Goal: Information Seeking & Learning: Learn about a topic

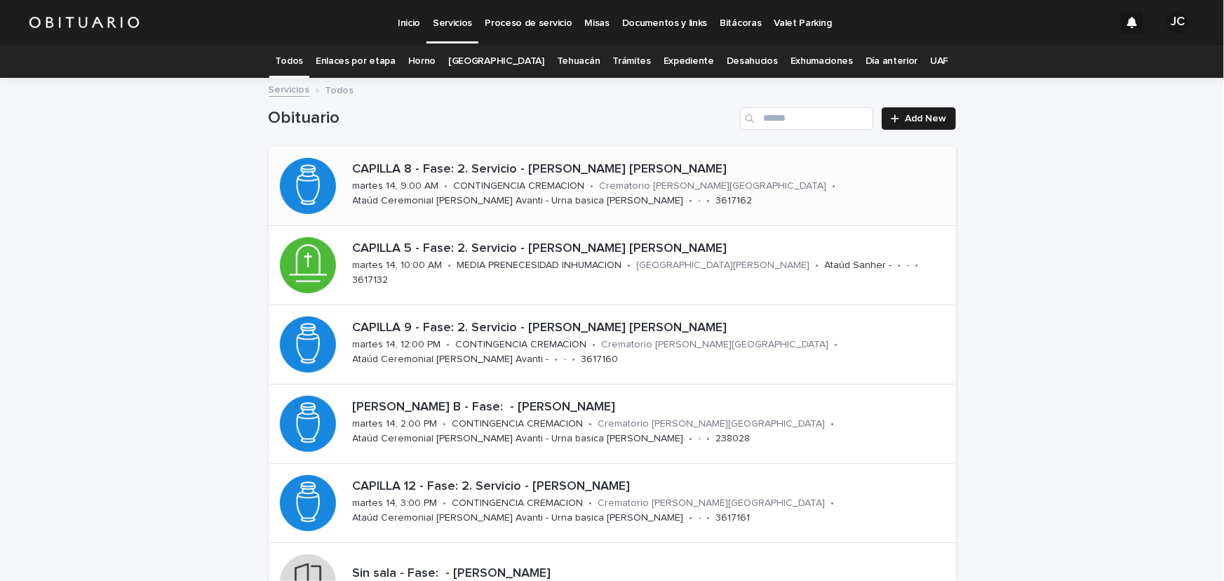
click at [554, 185] on p "CONTINGENCIA CREMACION" at bounding box center [519, 186] width 131 height 12
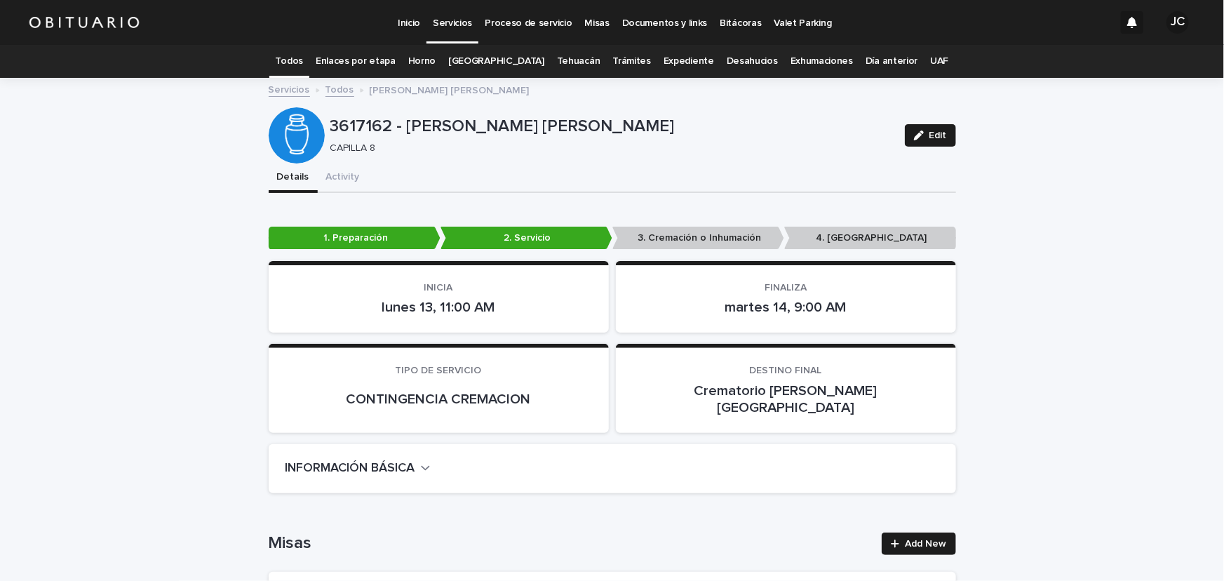
click at [303, 60] on link "Todos" at bounding box center [289, 61] width 27 height 33
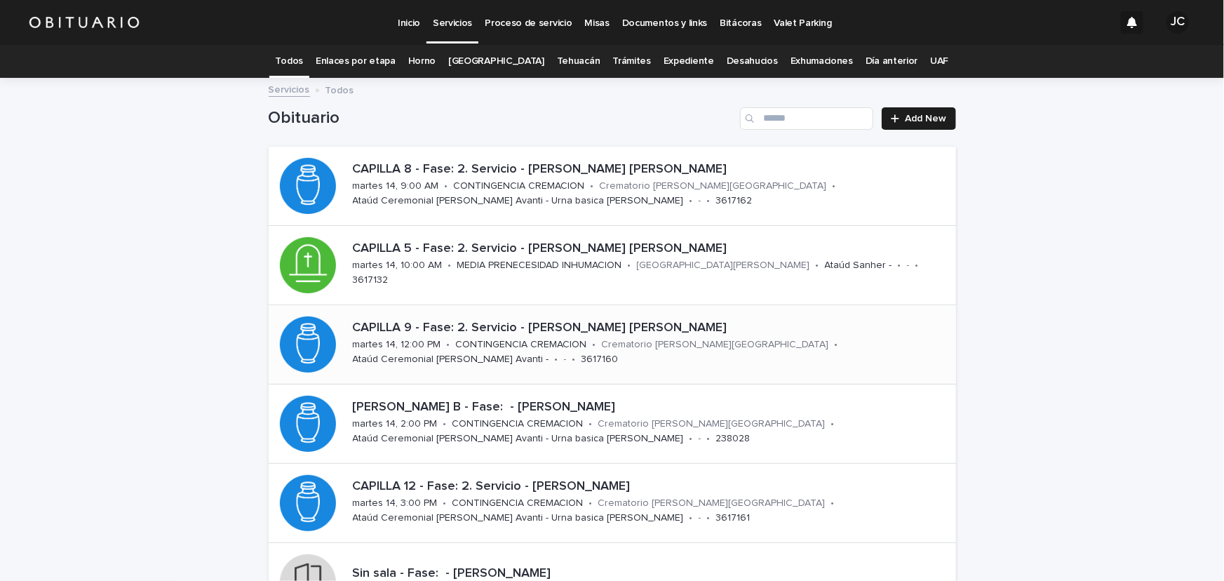
click at [585, 333] on p "CAPILLA 9 - Fase: 2. Servicio - [PERSON_NAME] [PERSON_NAME]" at bounding box center [652, 328] width 598 height 15
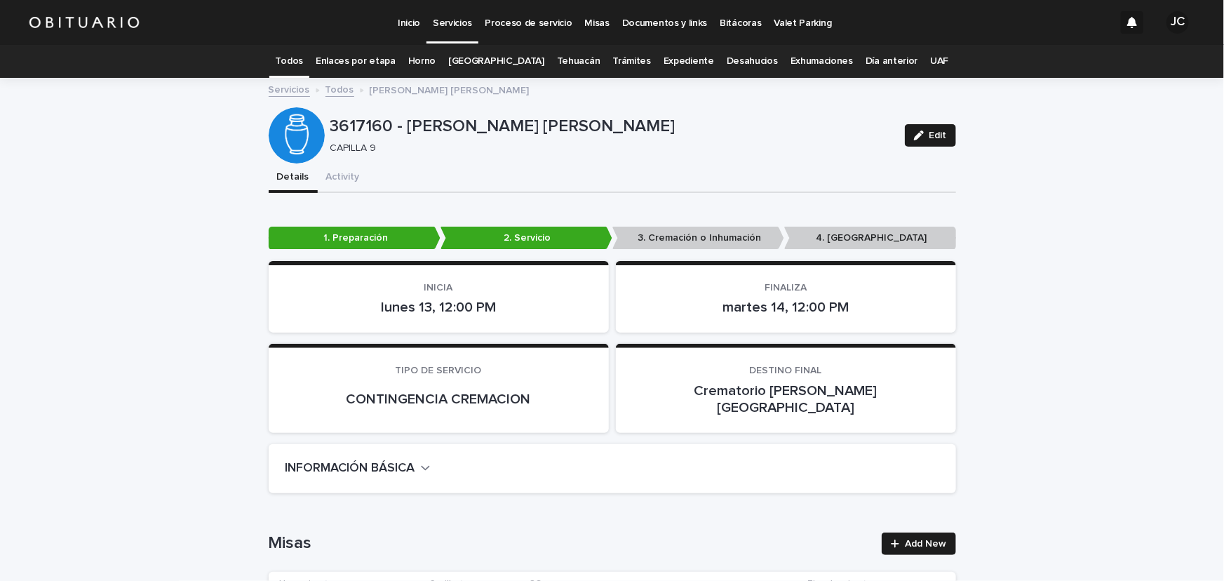
click at [296, 60] on link "Todos" at bounding box center [289, 61] width 27 height 33
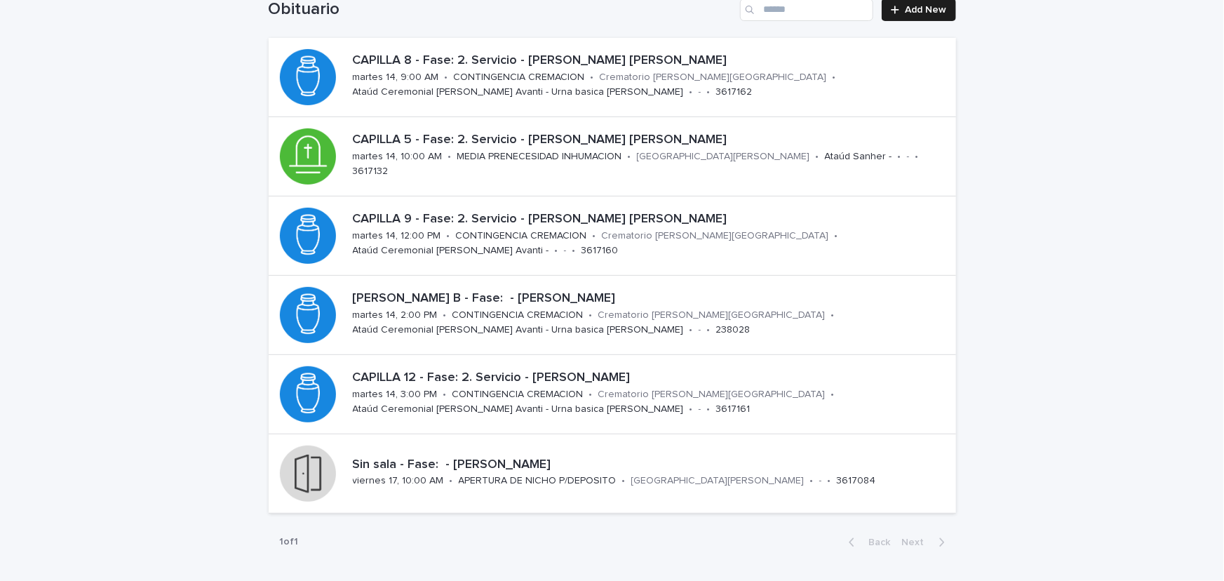
scroll to position [111, 0]
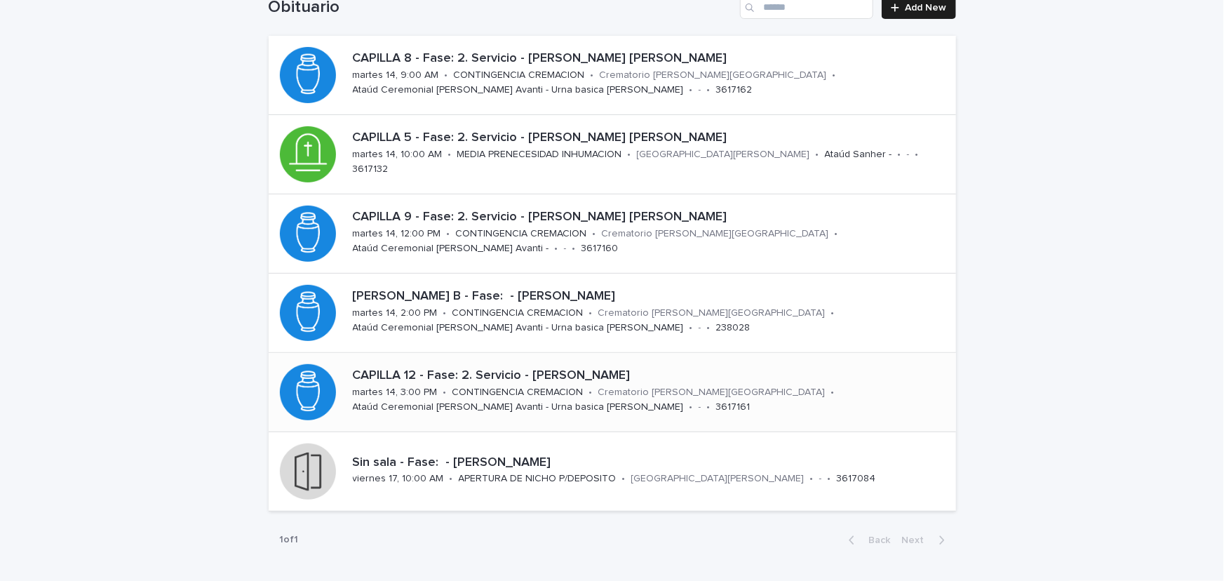
click at [589, 385] on div "CAPILLA 12 - Fase: 2. Servicio - [PERSON_NAME] [DATE] 14, 3:00 PM • CONTINGENCI…" at bounding box center [651, 392] width 609 height 58
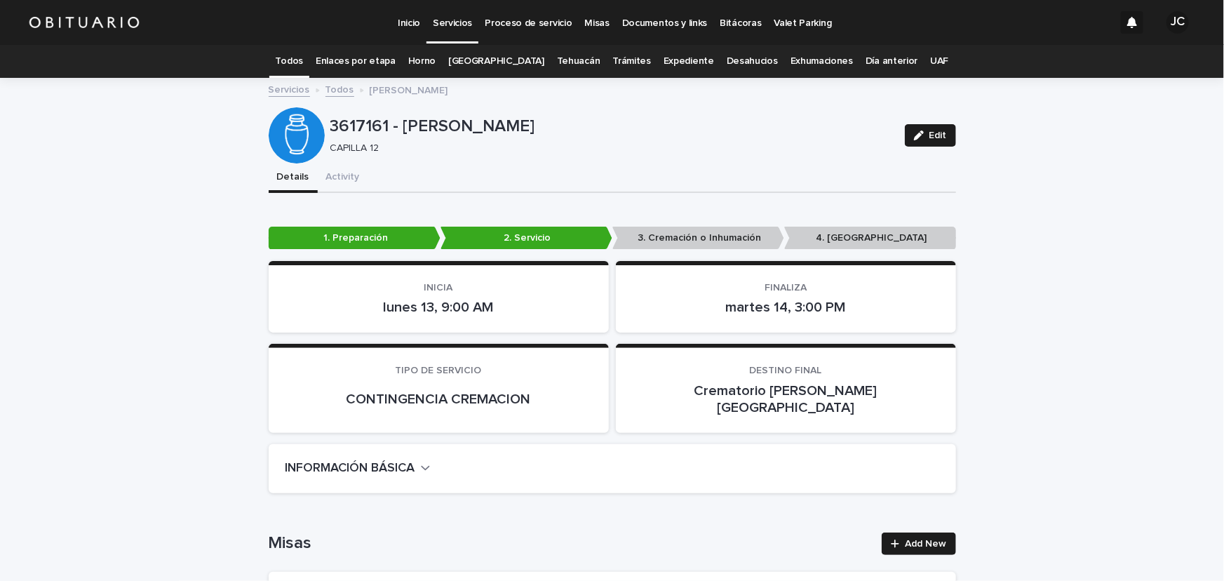
click at [303, 66] on link "Todos" at bounding box center [289, 61] width 27 height 33
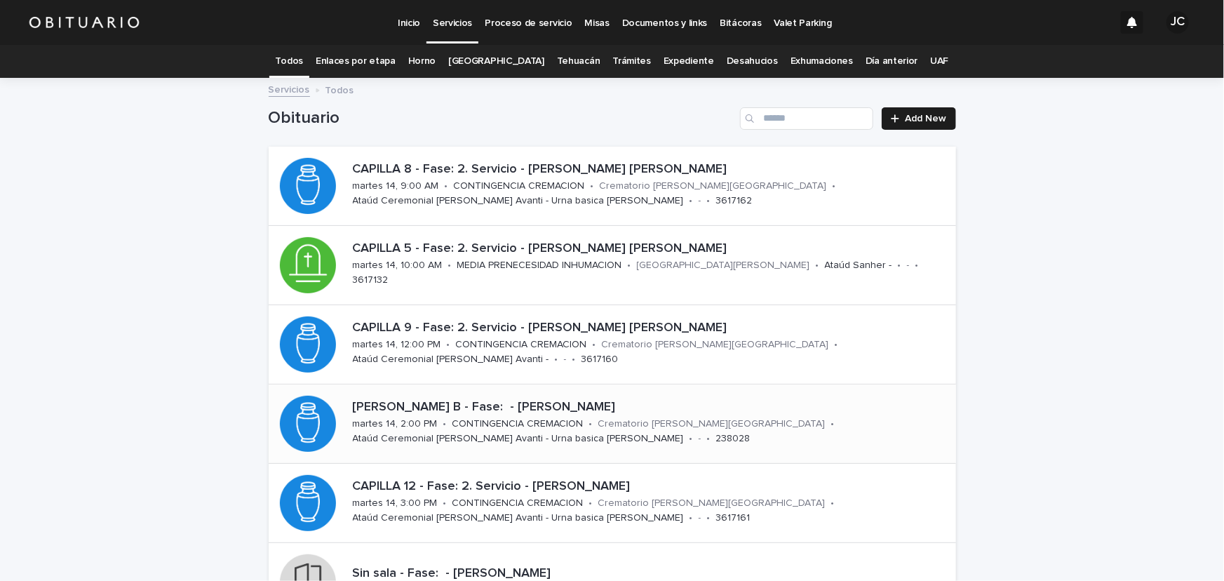
click at [603, 407] on p "[PERSON_NAME] B - Fase: - [PERSON_NAME]" at bounding box center [652, 407] width 598 height 15
